Goal: Entertainment & Leisure: Consume media (video, audio)

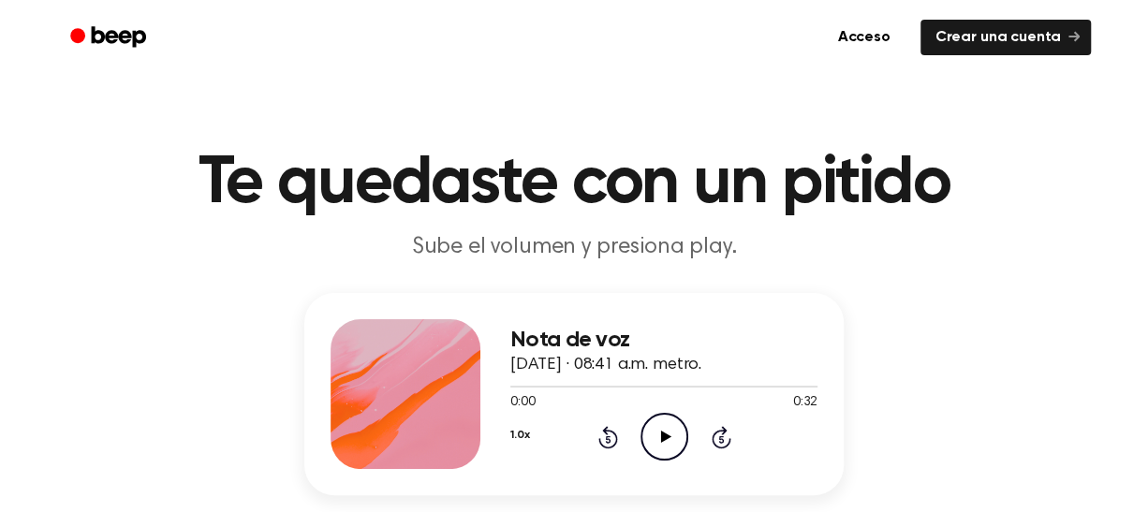
click at [665, 450] on icon "Play Audio" at bounding box center [665, 437] width 48 height 48
click at [878, 37] on font "Acceso" at bounding box center [864, 37] width 52 height 15
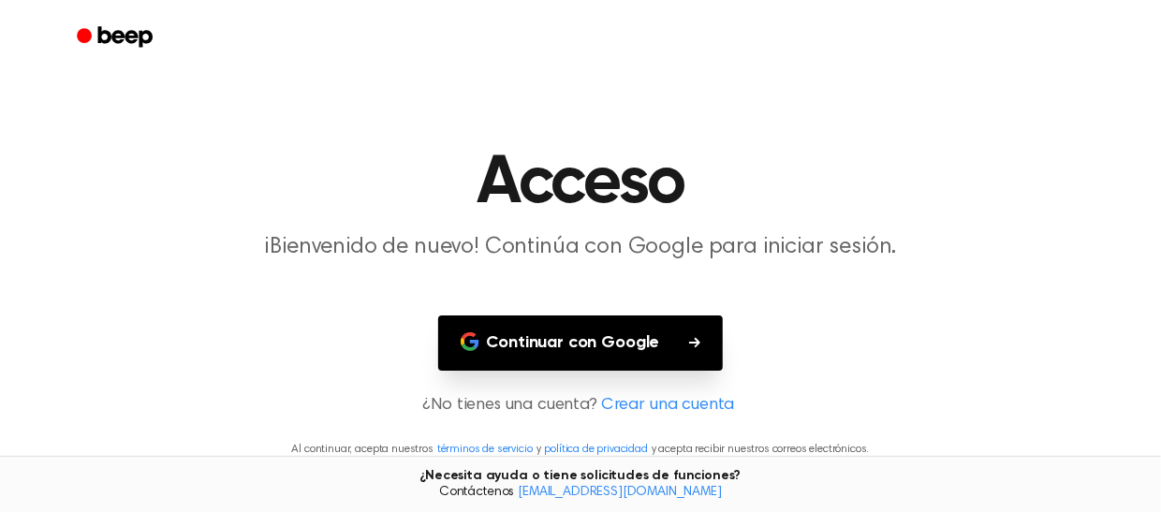
click at [631, 346] on font "Continuar con Google" at bounding box center [573, 342] width 173 height 17
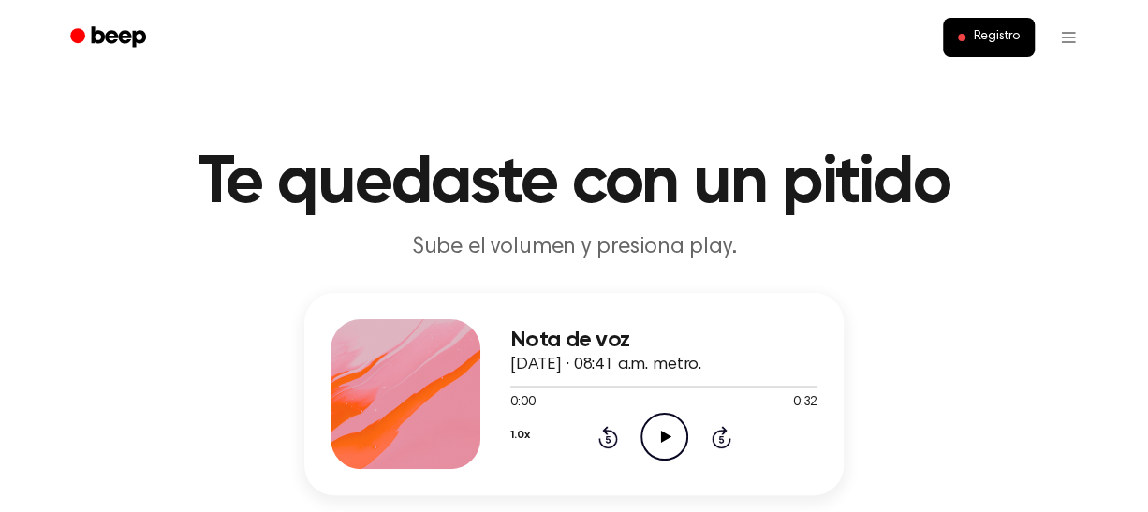
click at [712, 249] on font "Sube el volumen y presiona play." at bounding box center [574, 247] width 325 height 22
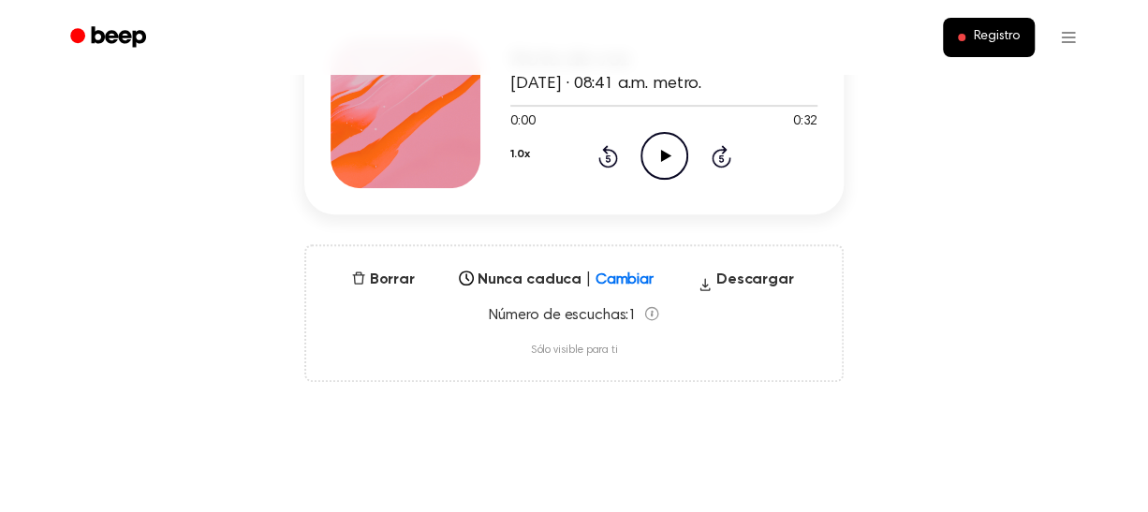
scroll to position [187, 0]
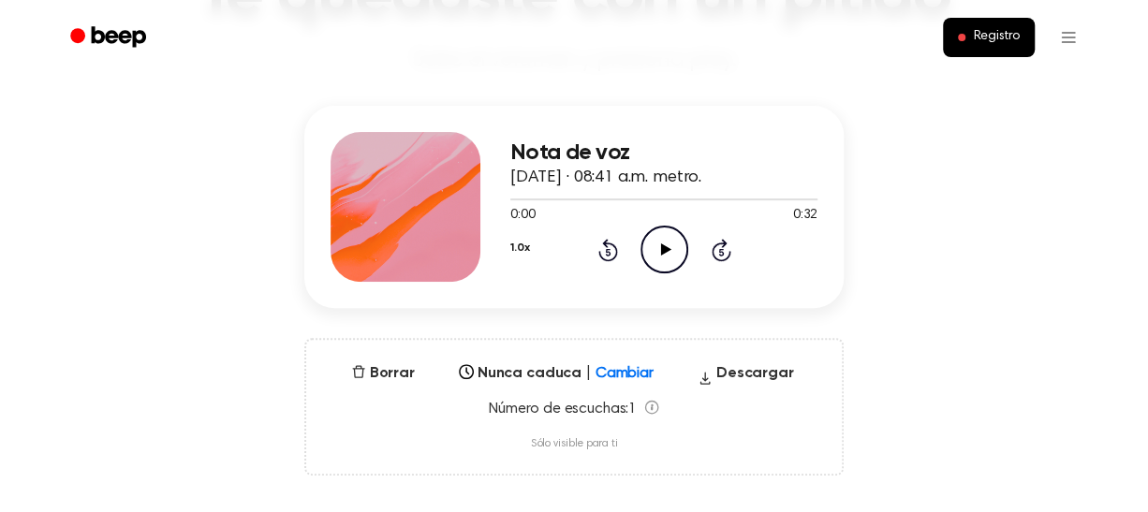
click at [554, 186] on font "[DATE] · 08:41 a.m. metro." at bounding box center [605, 178] width 191 height 17
click at [557, 206] on div at bounding box center [663, 198] width 307 height 15
click at [519, 206] on div at bounding box center [663, 198] width 307 height 15
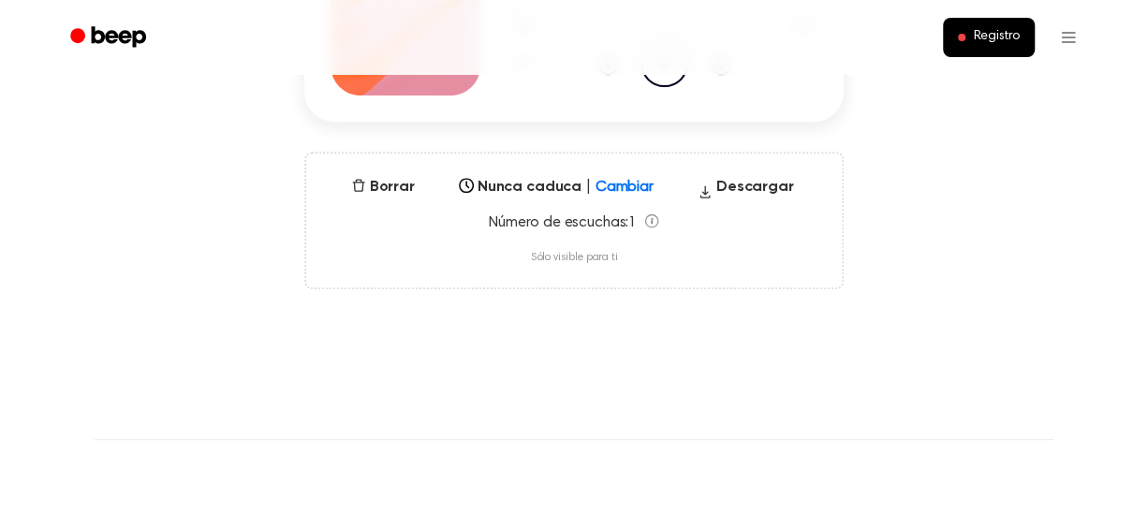
scroll to position [375, 0]
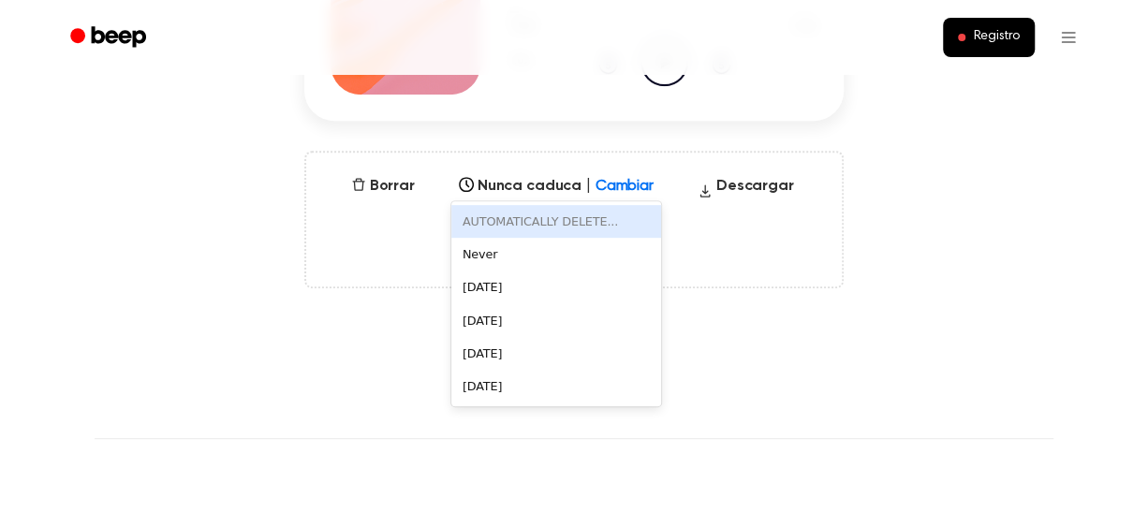
click at [630, 190] on div at bounding box center [644, 180] width 34 height 19
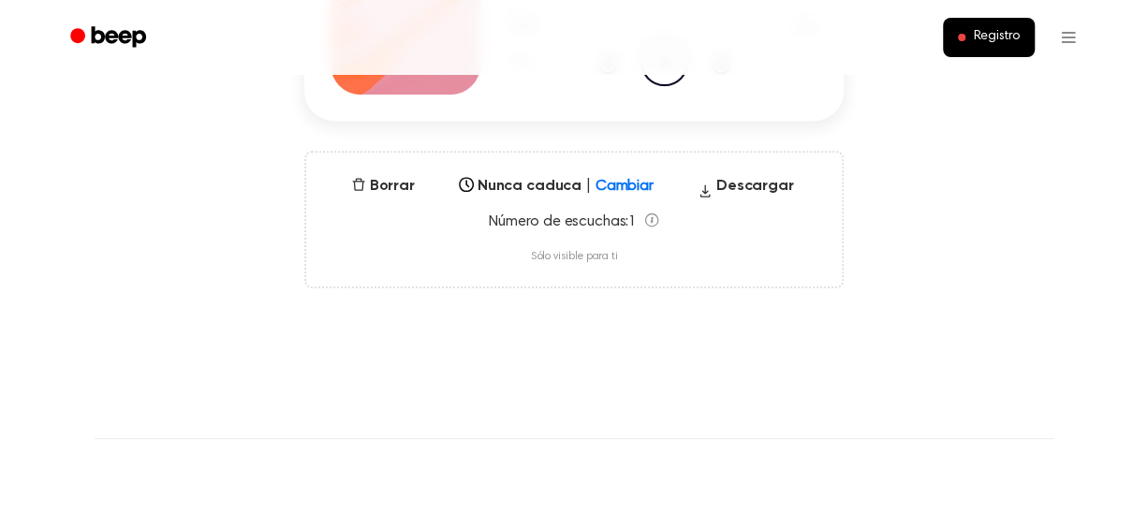
click at [738, 255] on div "Número de escuchas: 1 Sólo visible para ti" at bounding box center [574, 239] width 491 height 52
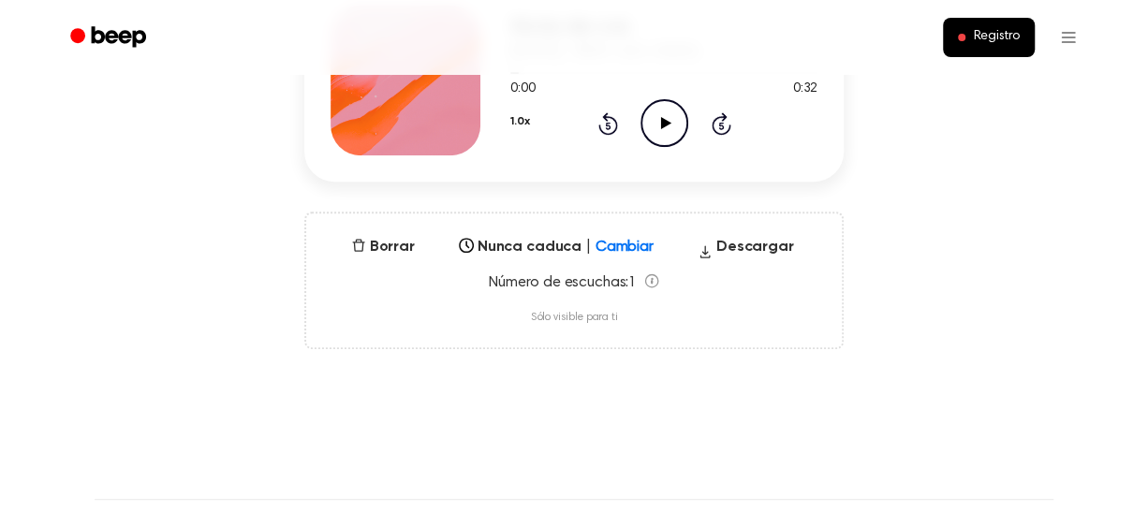
scroll to position [94, 0]
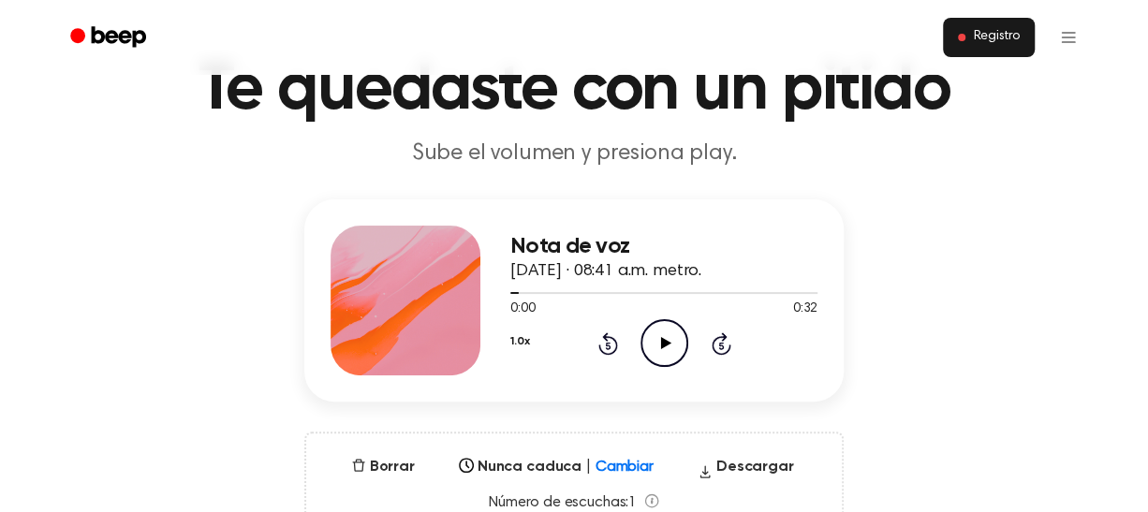
click at [967, 39] on button "Registro" at bounding box center [989, 37] width 92 height 39
